Goal: Share content: Share content

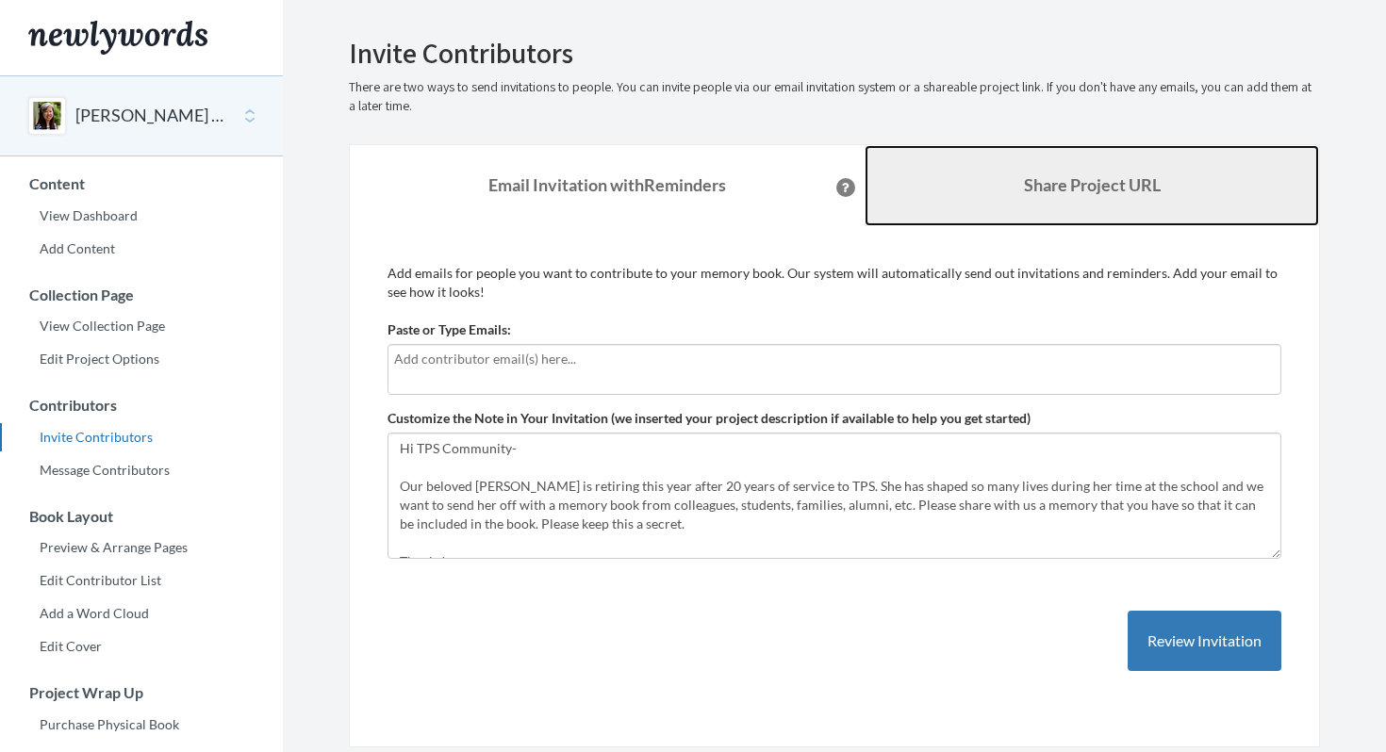
click at [1142, 191] on b "Share Project URL" at bounding box center [1092, 184] width 137 height 21
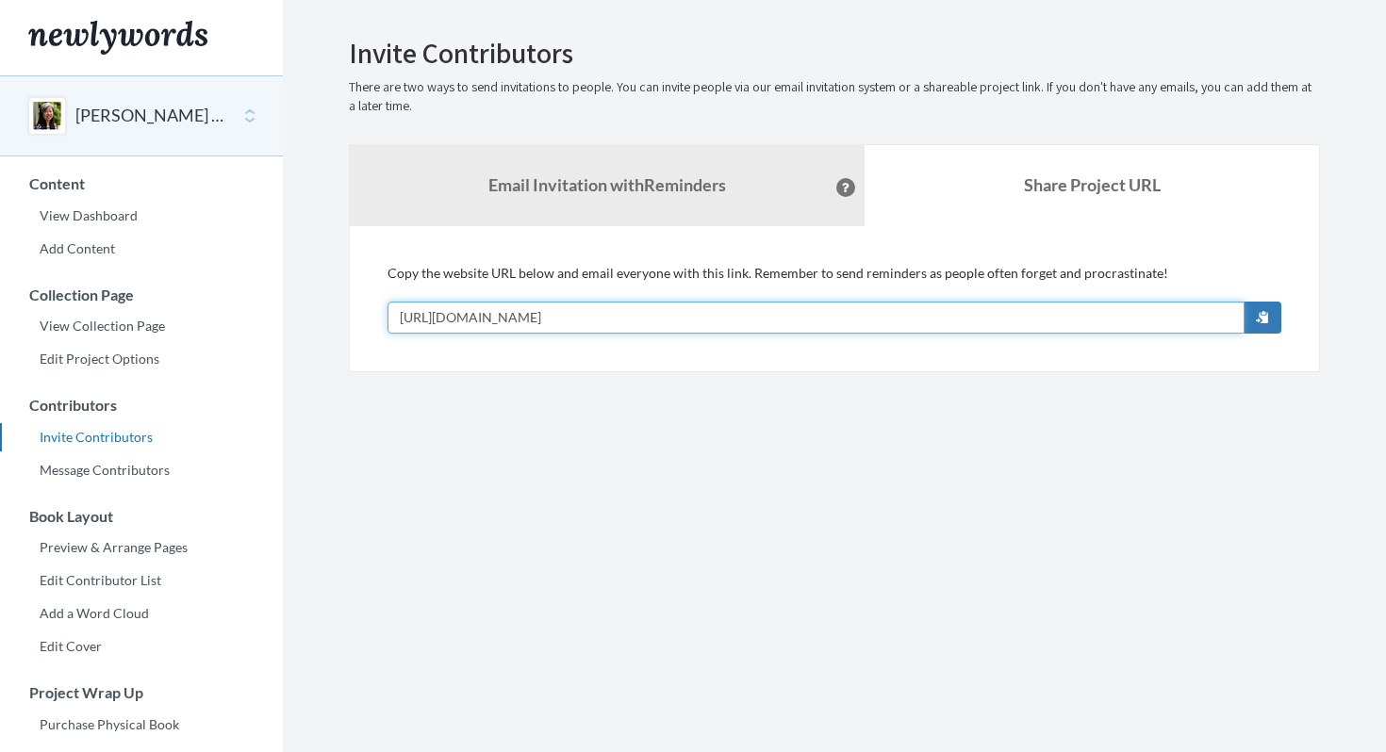
click at [792, 316] on input "[URL][DOMAIN_NAME]" at bounding box center [816, 318] width 857 height 32
drag, startPoint x: 792, startPoint y: 316, endPoint x: 648, endPoint y: 315, distance: 144.3
click at [648, 315] on input "[URL][DOMAIN_NAME]" at bounding box center [816, 318] width 857 height 32
click at [803, 316] on input "[URL][DOMAIN_NAME]" at bounding box center [816, 318] width 857 height 32
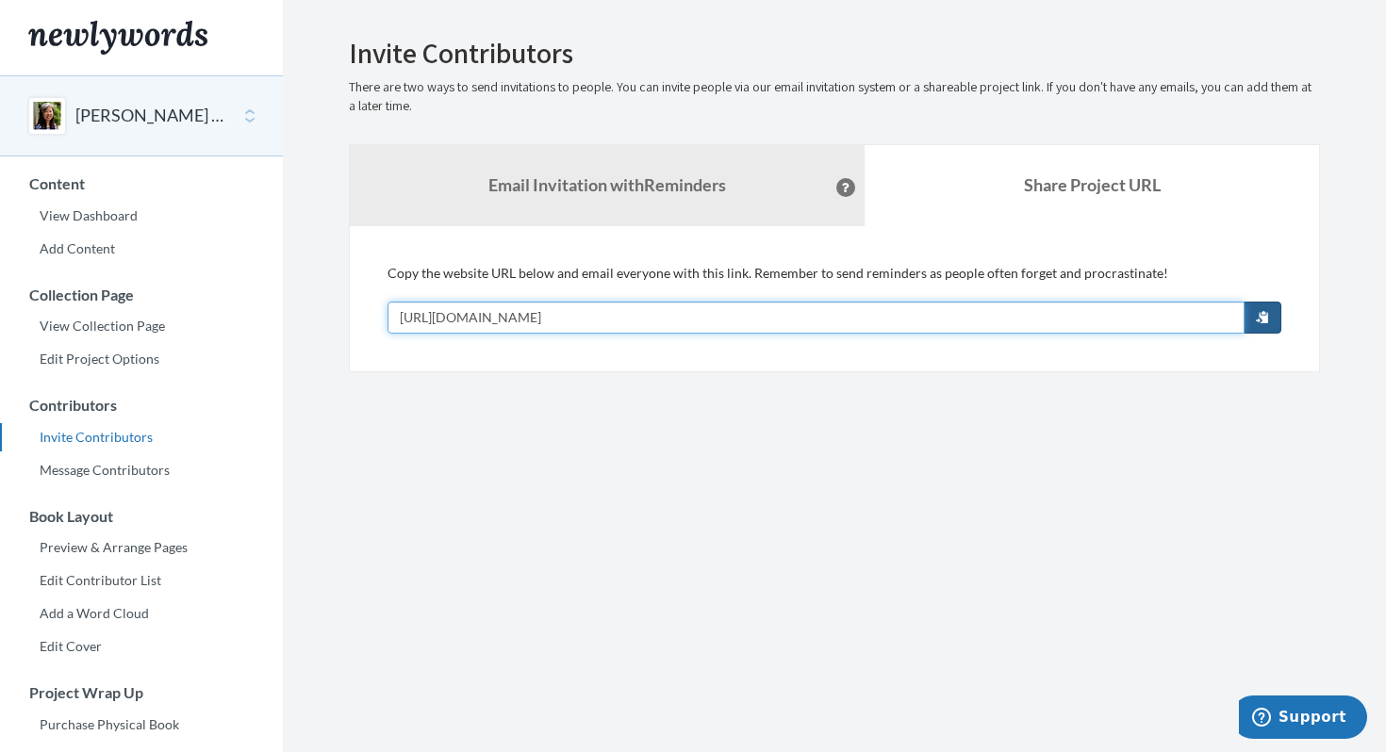
type input "[URL][DOMAIN_NAME]"
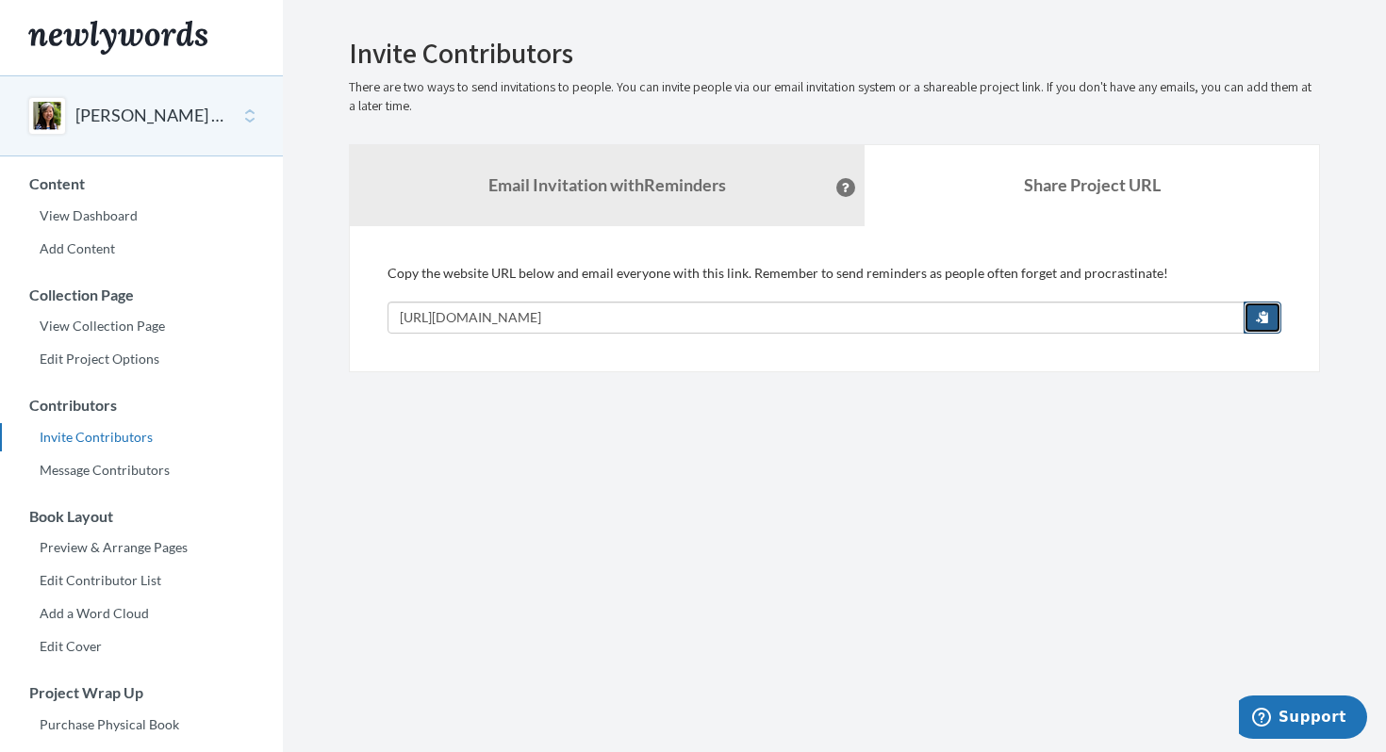
click at [1265, 320] on span "button" at bounding box center [1262, 316] width 13 height 13
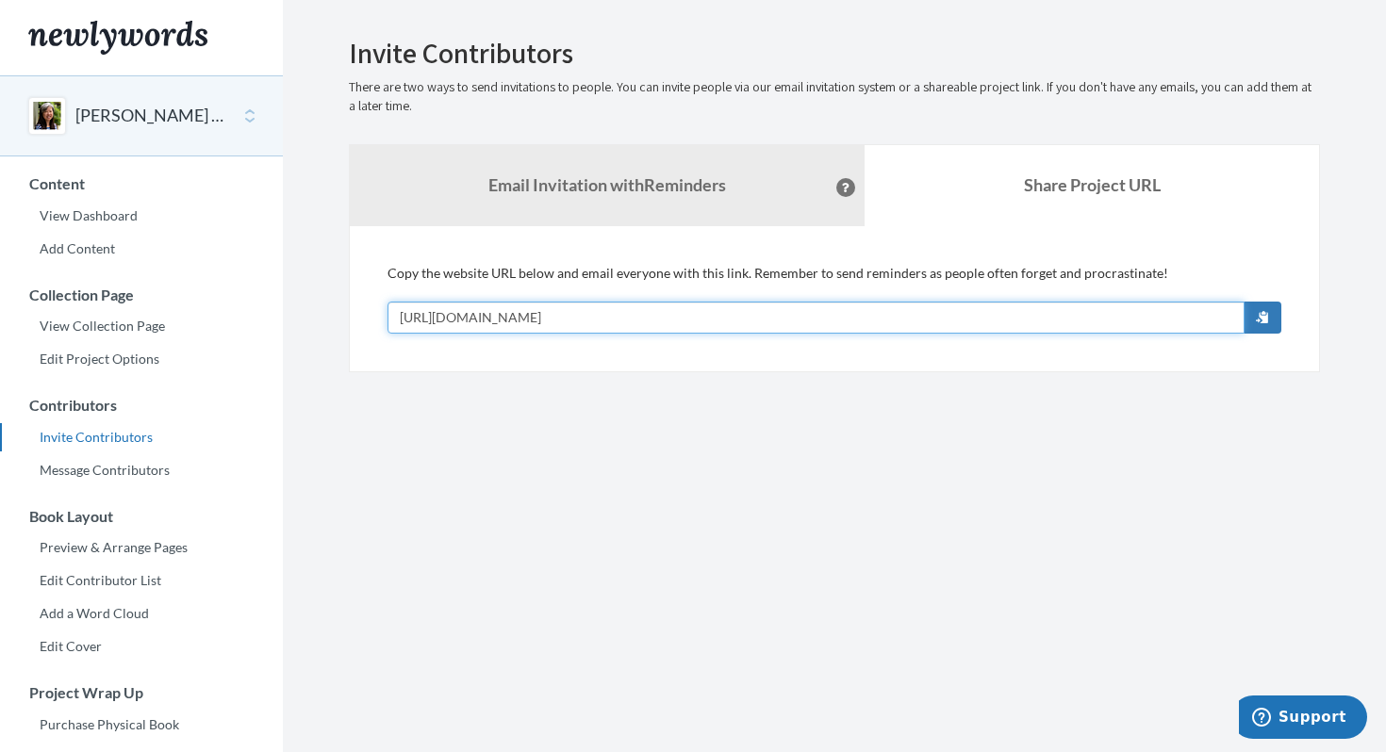
click at [701, 310] on input "[URL][DOMAIN_NAME]" at bounding box center [816, 318] width 857 height 32
drag, startPoint x: 701, startPoint y: 310, endPoint x: 370, endPoint y: 308, distance: 331.9
click at [370, 308] on div "Add emails for people you want to contribute to your memory book. Our system wi…" at bounding box center [834, 299] width 971 height 146
